Goal: Browse casually: Explore the website without a specific task or goal

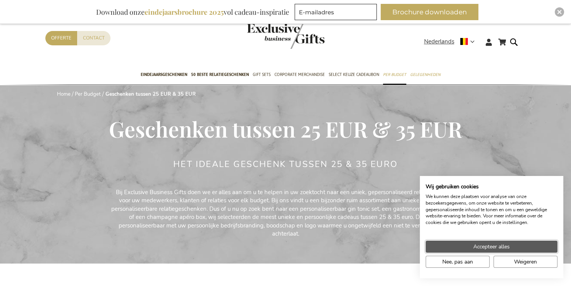
click at [498, 245] on span "Accepteer alles" at bounding box center [491, 247] width 36 height 8
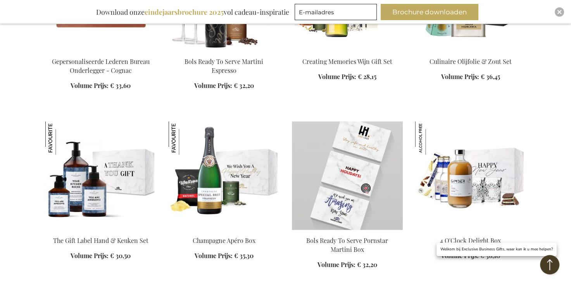
scroll to position [581, 0]
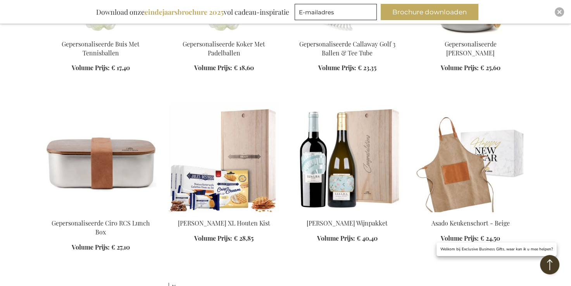
scroll to position [1356, 0]
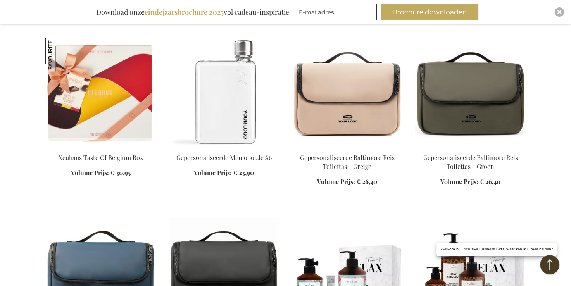
scroll to position [1783, 0]
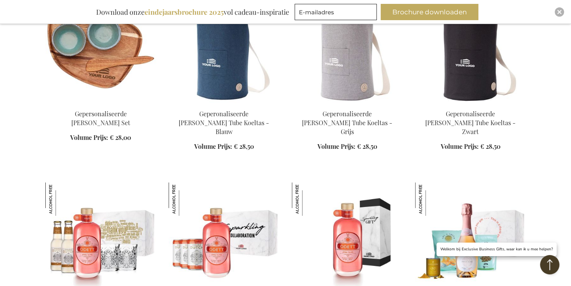
scroll to position [2209, 0]
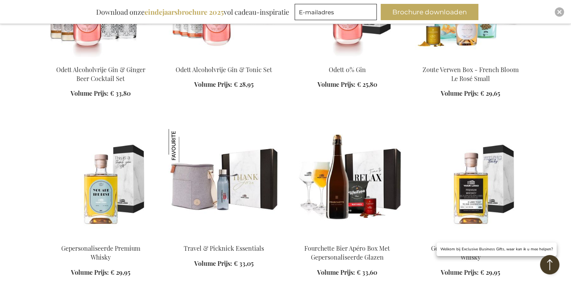
scroll to position [2558, 0]
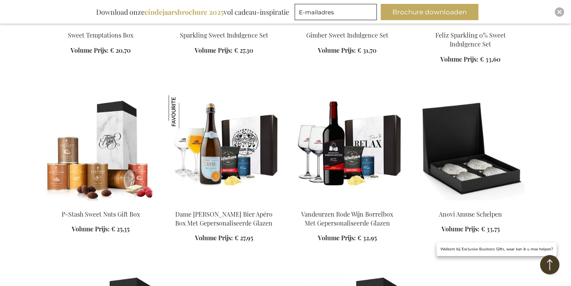
scroll to position [3991, 0]
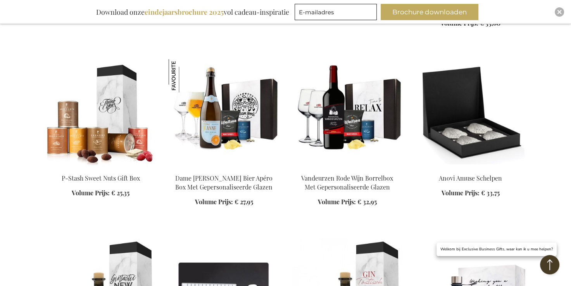
scroll to position [4146, 0]
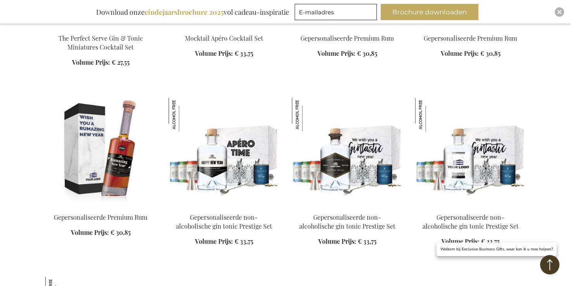
scroll to position [5038, 0]
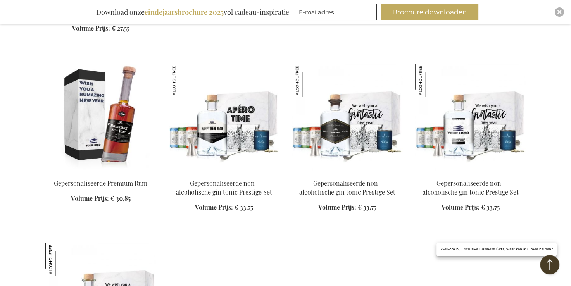
scroll to position [4805, 0]
